Goal: Navigation & Orientation: Find specific page/section

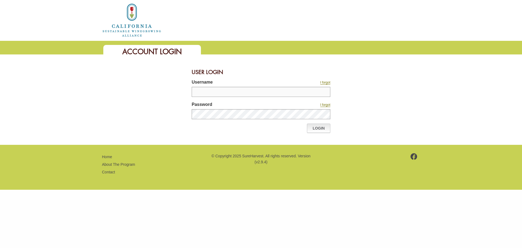
type input "***"
click at [317, 127] on link "Login" at bounding box center [318, 128] width 23 height 9
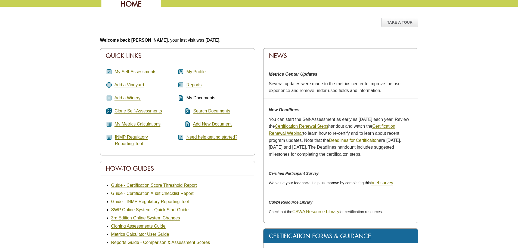
scroll to position [48, 0]
click at [138, 71] on link "My Self-Assessments" at bounding box center [136, 71] width 42 height 5
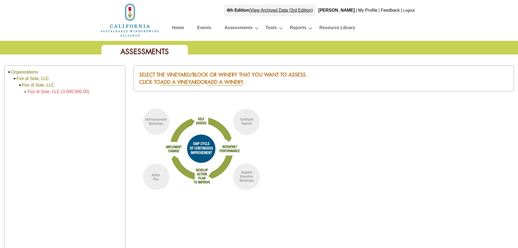
click at [201, 29] on link "Events" at bounding box center [204, 29] width 14 height 10
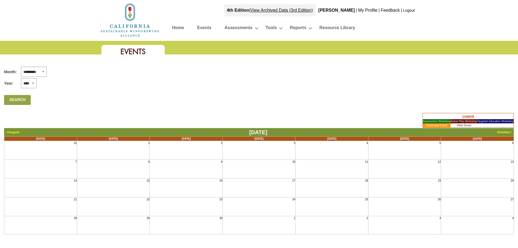
click at [505, 129] on td "October >" at bounding box center [504, 132] width 19 height 8
click at [501, 132] on link "October" at bounding box center [503, 132] width 13 height 4
click at [178, 26] on link "Home" at bounding box center [178, 29] width 12 height 10
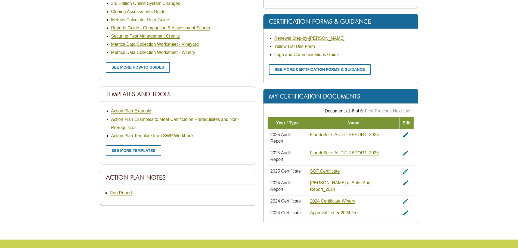
scroll to position [262, 0]
